Goal: Book appointment/travel/reservation

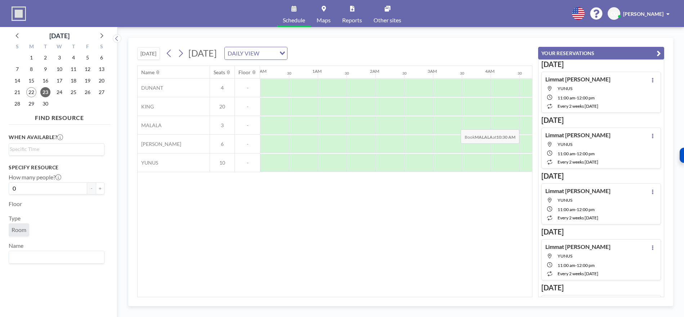
scroll to position [0, 433]
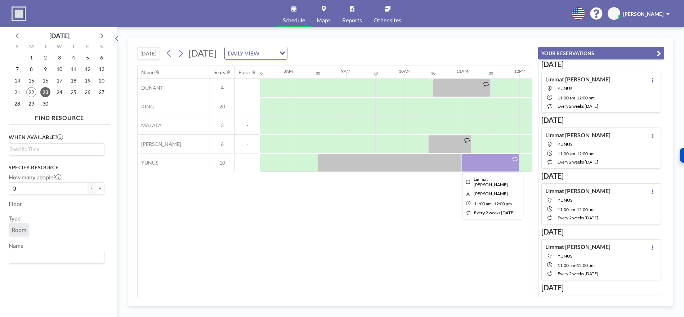
click at [475, 164] on div at bounding box center [491, 163] width 58 height 18
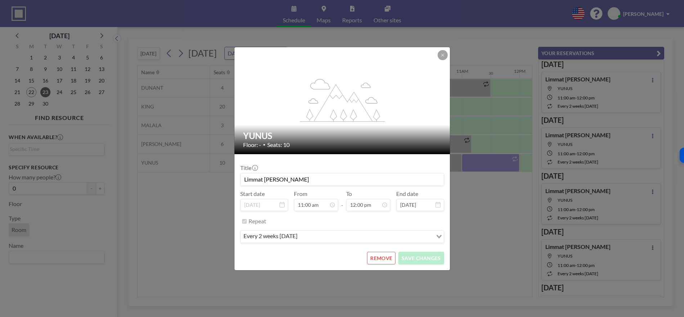
click at [382, 257] on button "REMOVE" at bounding box center [381, 258] width 28 height 13
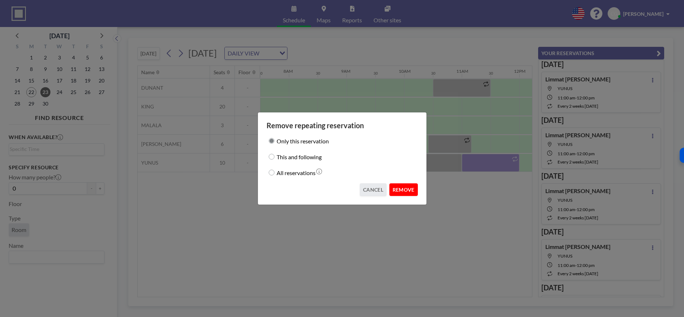
click at [405, 191] on button "REMOVE" at bounding box center [404, 189] width 28 height 13
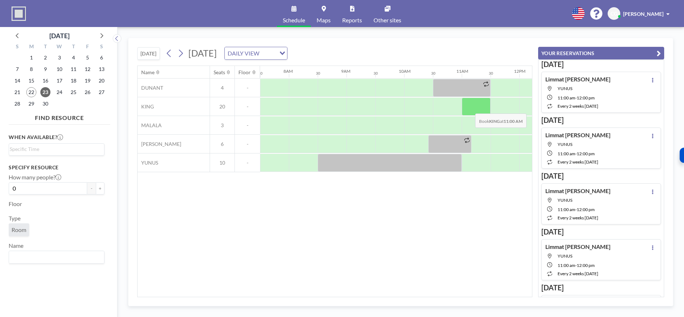
click at [470, 108] on div at bounding box center [476, 107] width 29 height 18
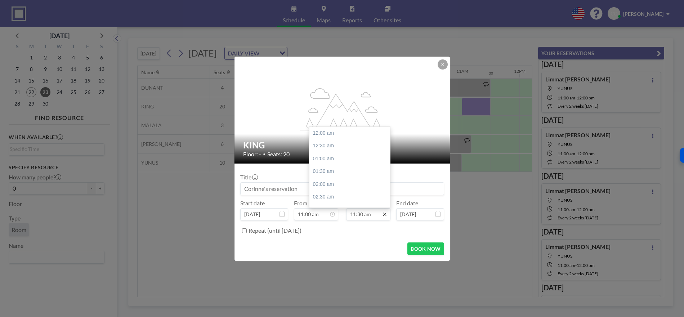
scroll to position [295, 0]
click at [340, 149] on div "12:00 pm" at bounding box center [352, 145] width 85 height 13
type input "12:00 pm"
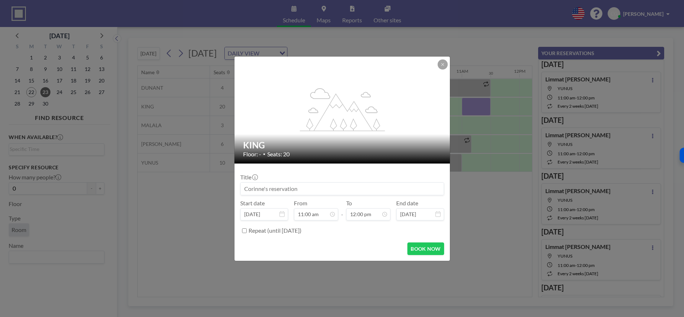
scroll to position [308, 0]
click at [423, 251] on button "BOOK NOW" at bounding box center [426, 249] width 36 height 13
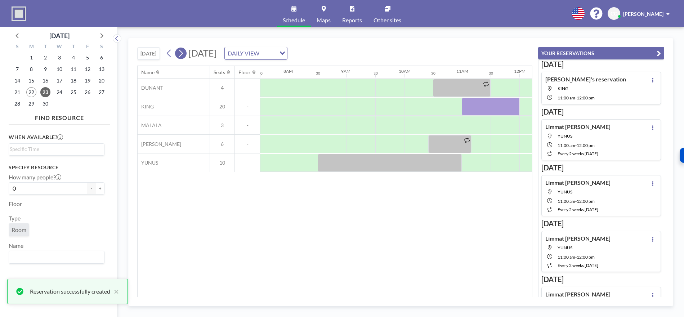
click at [181, 55] on icon at bounding box center [180, 53] width 7 height 11
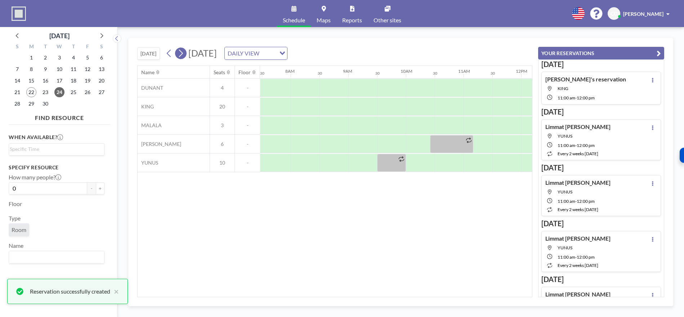
scroll to position [0, 433]
click at [181, 55] on icon at bounding box center [180, 53] width 7 height 11
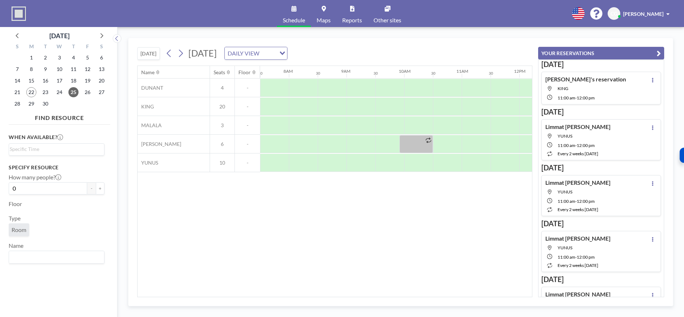
click at [150, 56] on button "[DATE]" at bounding box center [148, 53] width 23 height 13
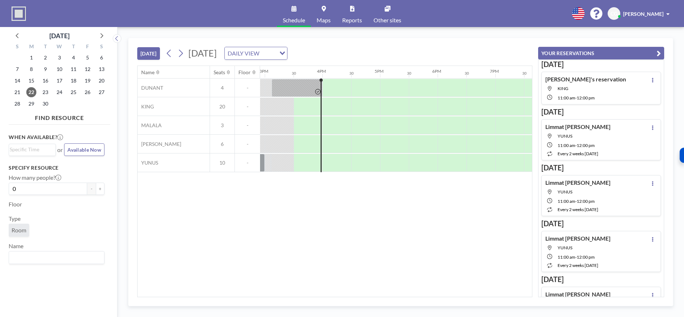
scroll to position [0, 865]
click at [28, 103] on span "29" at bounding box center [31, 104] width 10 height 10
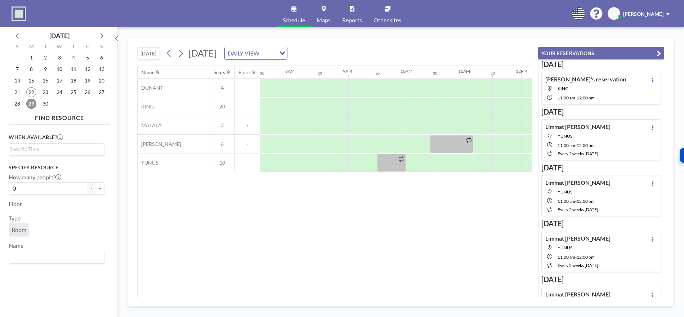
scroll to position [0, 433]
click at [101, 35] on icon at bounding box center [101, 35] width 9 height 9
click at [32, 68] on span "6" at bounding box center [31, 69] width 10 height 10
click at [35, 81] on span "13" at bounding box center [31, 81] width 10 height 10
click at [34, 93] on span "20" at bounding box center [31, 92] width 10 height 10
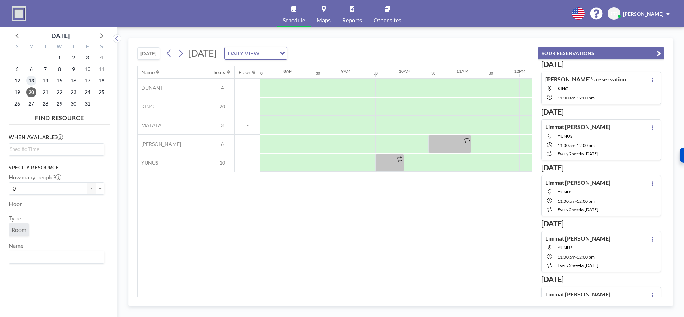
click at [33, 79] on span "13" at bounding box center [31, 81] width 10 height 10
click at [47, 70] on span "7" at bounding box center [45, 69] width 10 height 10
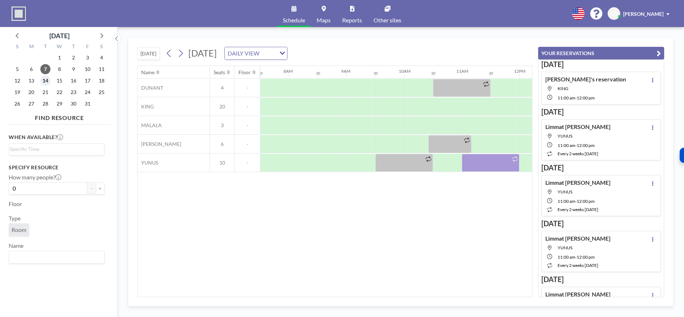
click at [44, 82] on span "14" at bounding box center [45, 81] width 10 height 10
click at [49, 92] on span "21" at bounding box center [45, 92] width 10 height 10
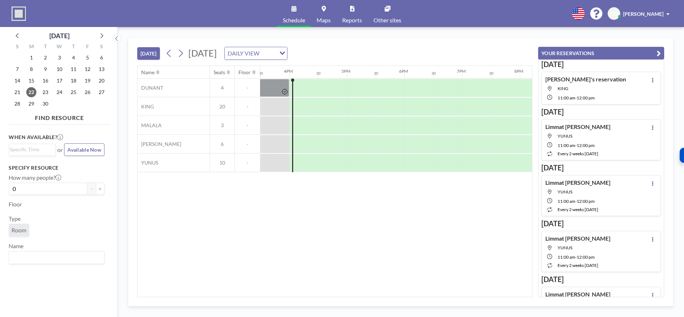
scroll to position [0, 894]
click at [185, 54] on button at bounding box center [181, 54] width 12 height 12
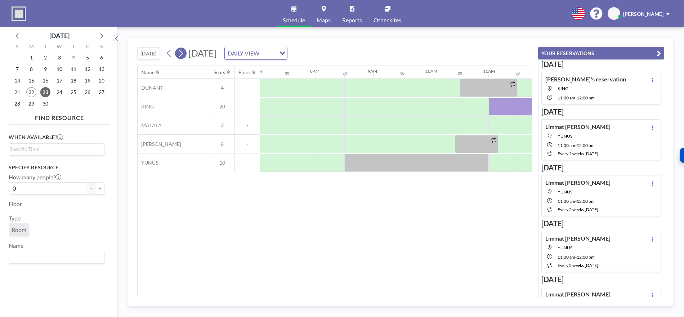
scroll to position [0, 433]
